Goal: Task Accomplishment & Management: Use online tool/utility

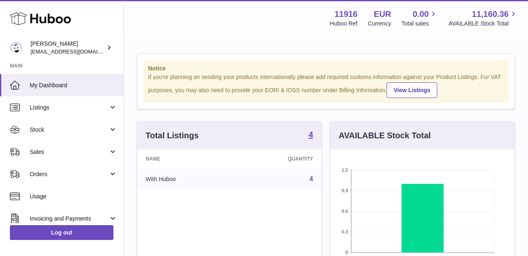
scroll to position [129, 184]
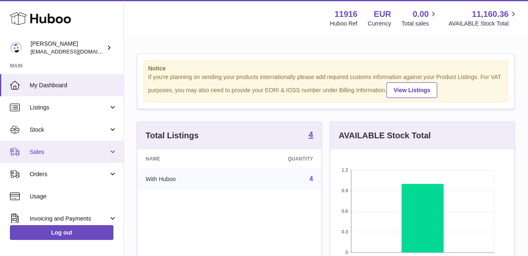
click at [50, 152] on span "Sales" at bounding box center [69, 152] width 79 height 8
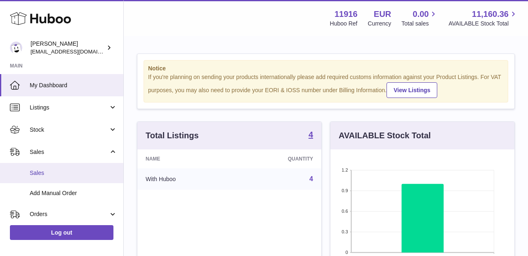
click at [47, 176] on span "Sales" at bounding box center [73, 173] width 87 height 8
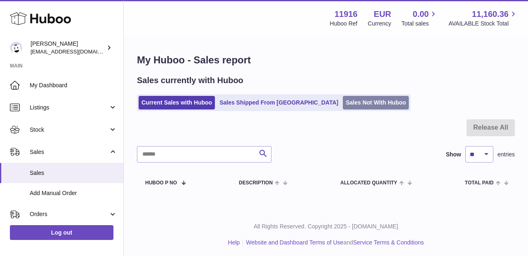
click at [343, 101] on link "Sales Not With Huboo" at bounding box center [376, 103] width 66 height 14
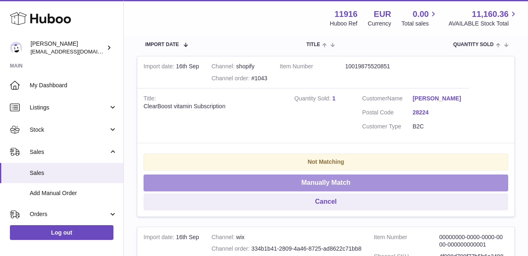
scroll to position [171, 0]
click at [296, 191] on button "Manually Match" at bounding box center [325, 183] width 364 height 17
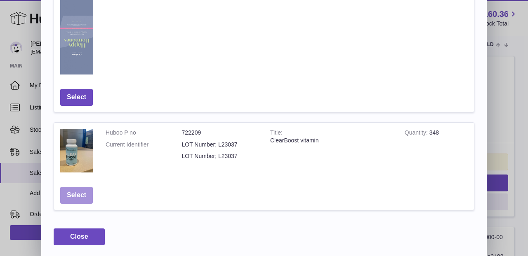
scroll to position [508, 0]
click at [82, 196] on button "Select" at bounding box center [76, 196] width 33 height 17
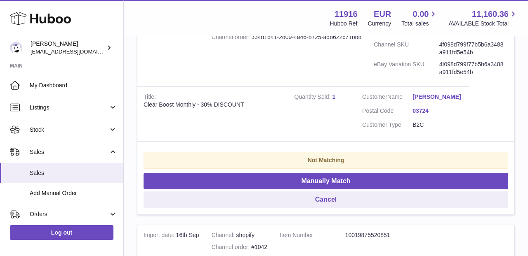
scroll to position [213, 0]
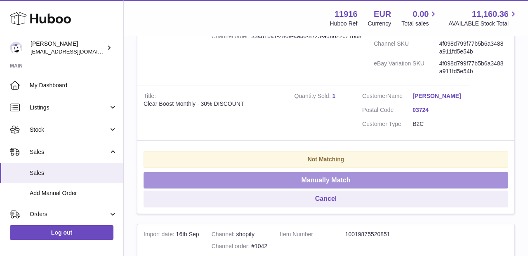
click at [238, 177] on button "Manually Match" at bounding box center [325, 180] width 364 height 17
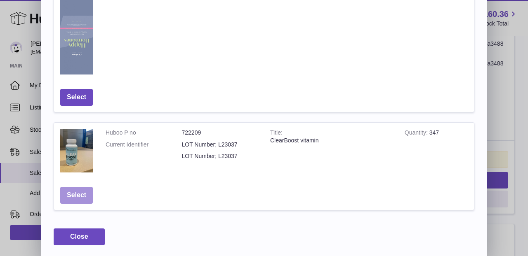
scroll to position [508, 0]
click at [77, 200] on button "Select" at bounding box center [76, 196] width 33 height 17
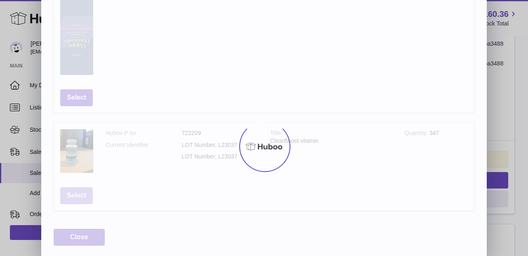
scroll to position [0, 0]
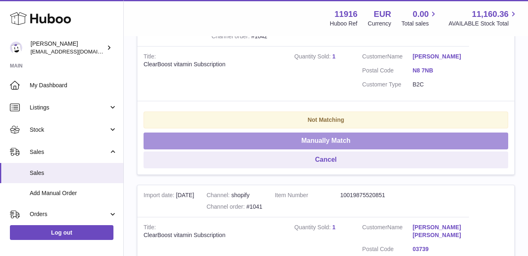
click at [317, 138] on button "Manually Match" at bounding box center [325, 141] width 364 height 17
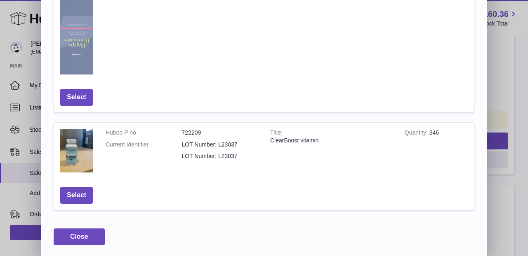
scroll to position [508, 0]
click at [78, 193] on button "Select" at bounding box center [76, 196] width 33 height 17
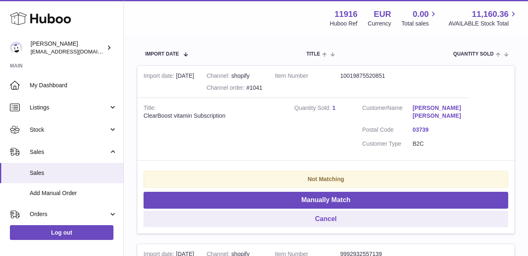
scroll to position [162, 0]
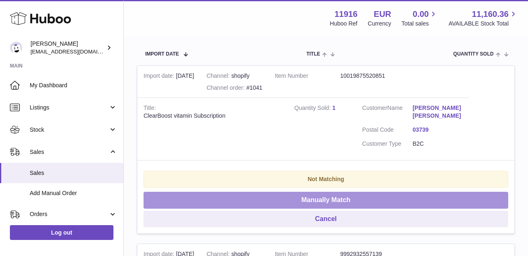
click at [322, 197] on button "Manually Match" at bounding box center [325, 200] width 364 height 17
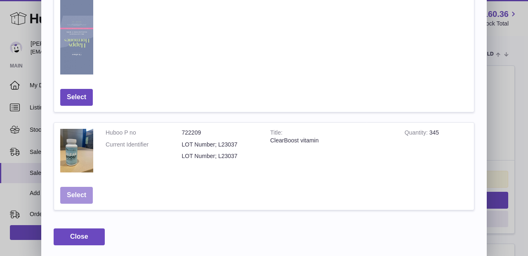
scroll to position [508, 0]
click at [70, 190] on button "Select" at bounding box center [76, 196] width 33 height 17
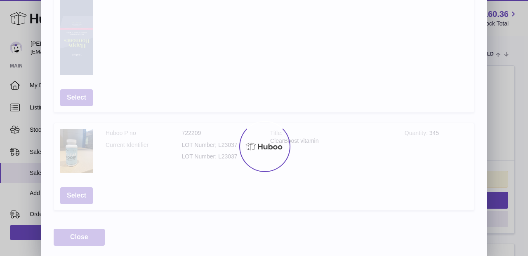
scroll to position [0, 0]
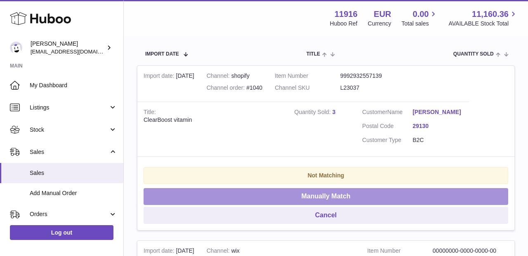
click at [242, 193] on button "Manually Match" at bounding box center [325, 196] width 364 height 17
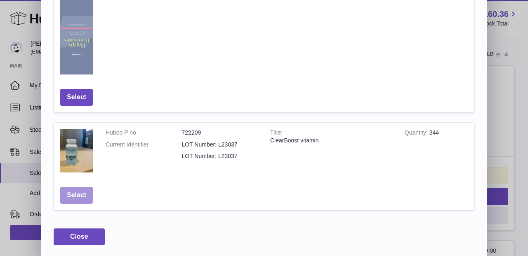
scroll to position [508, 0]
click at [74, 196] on button "Select" at bounding box center [76, 196] width 33 height 17
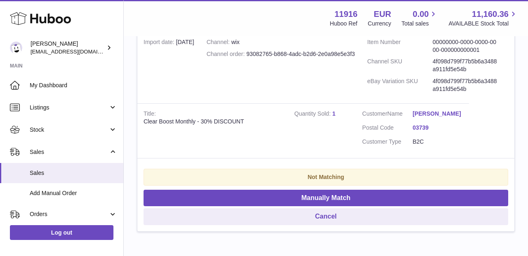
scroll to position [195, 0]
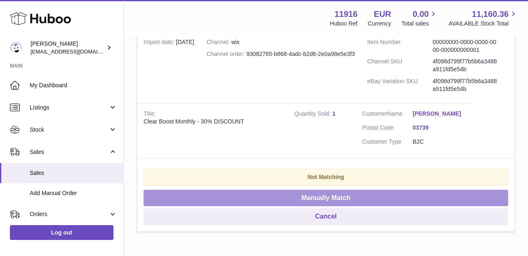
click at [275, 190] on button "Manually Match" at bounding box center [325, 198] width 364 height 17
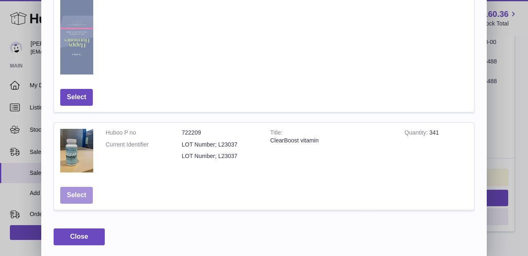
scroll to position [508, 0]
click at [79, 194] on button "Select" at bounding box center [76, 196] width 33 height 17
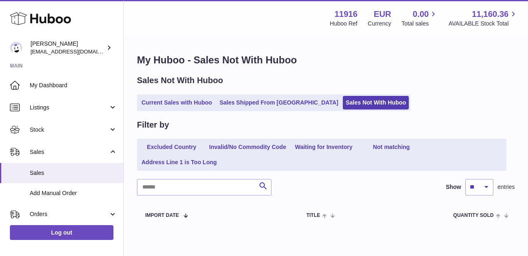
scroll to position [0, 0]
